Goal: Book appointment/travel/reservation

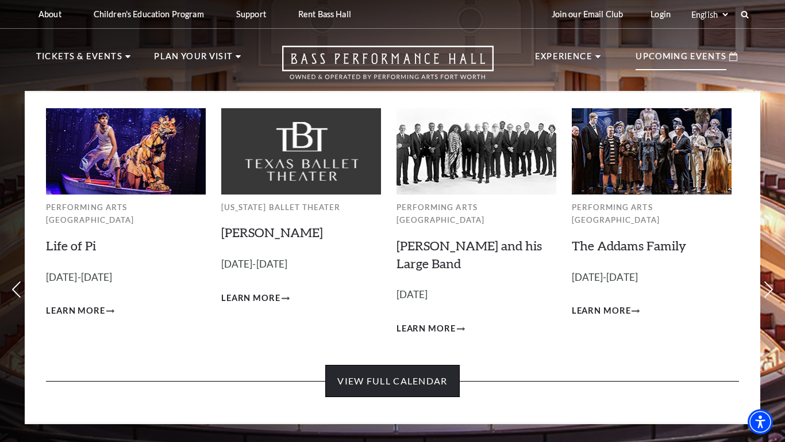
click at [392, 365] on link "View Full Calendar" at bounding box center [392, 381] width 134 height 32
click at [408, 374] on link "View Full Calendar" at bounding box center [392, 381] width 134 height 32
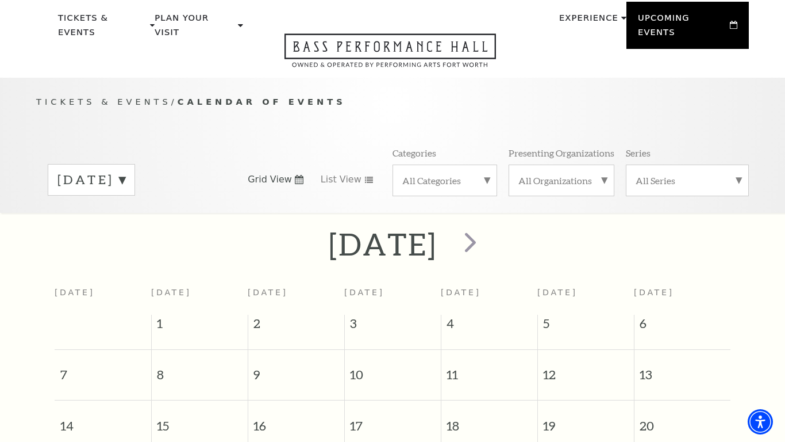
scroll to position [40, 0]
click at [487, 234] on span "next" at bounding box center [470, 240] width 33 height 33
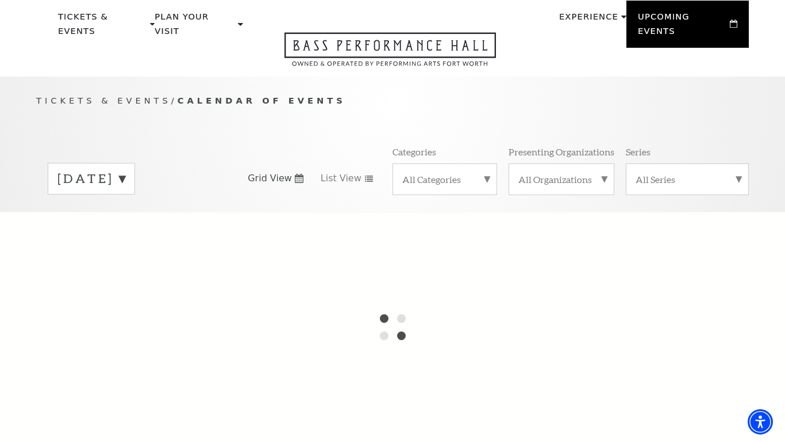
click at [125, 170] on label "[DATE]" at bounding box center [91, 179] width 68 height 18
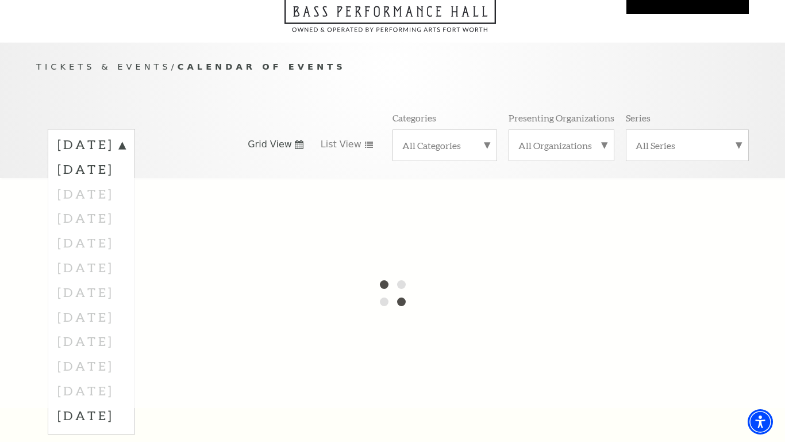
scroll to position [80, 0]
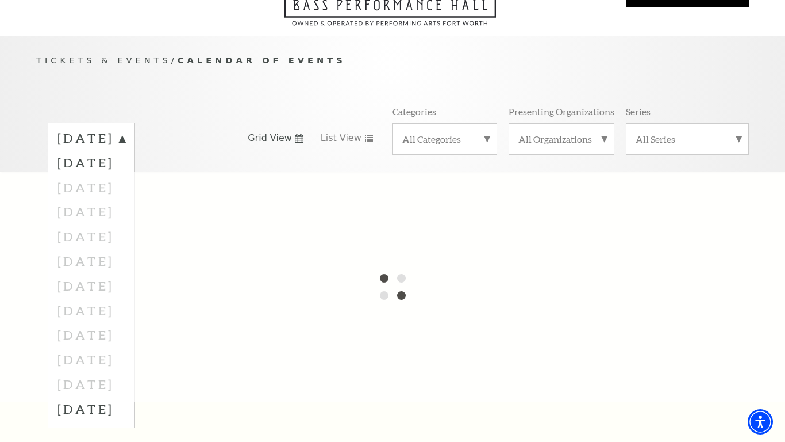
click at [132, 374] on div at bounding box center [392, 286] width 785 height 230
click at [394, 275] on div at bounding box center [392, 286] width 785 height 230
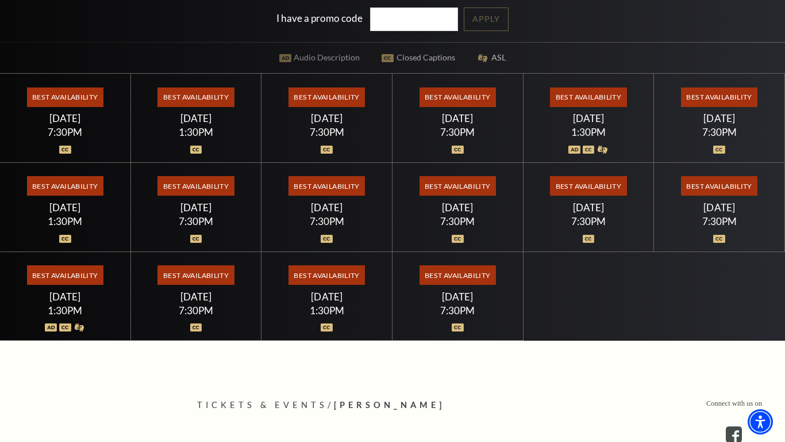
scroll to position [350, 0]
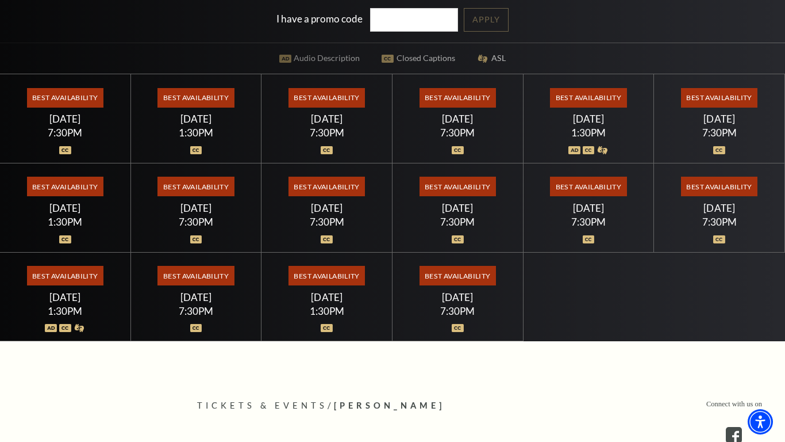
click at [198, 307] on div "7:30PM" at bounding box center [195, 311] width 103 height 10
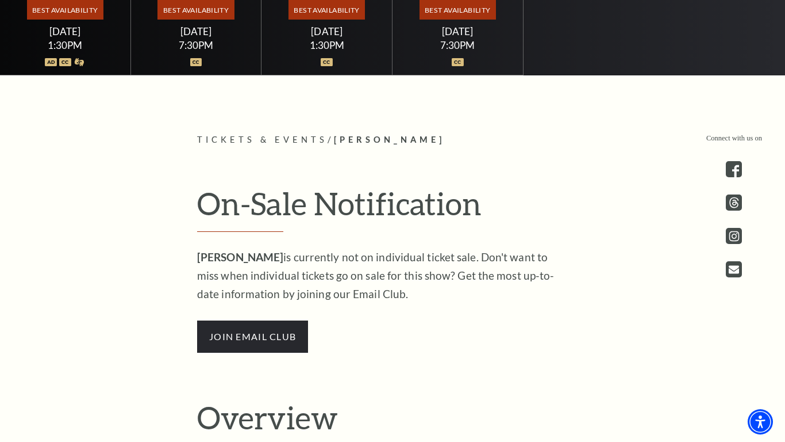
scroll to position [612, 0]
